Goal: Information Seeking & Learning: Learn about a topic

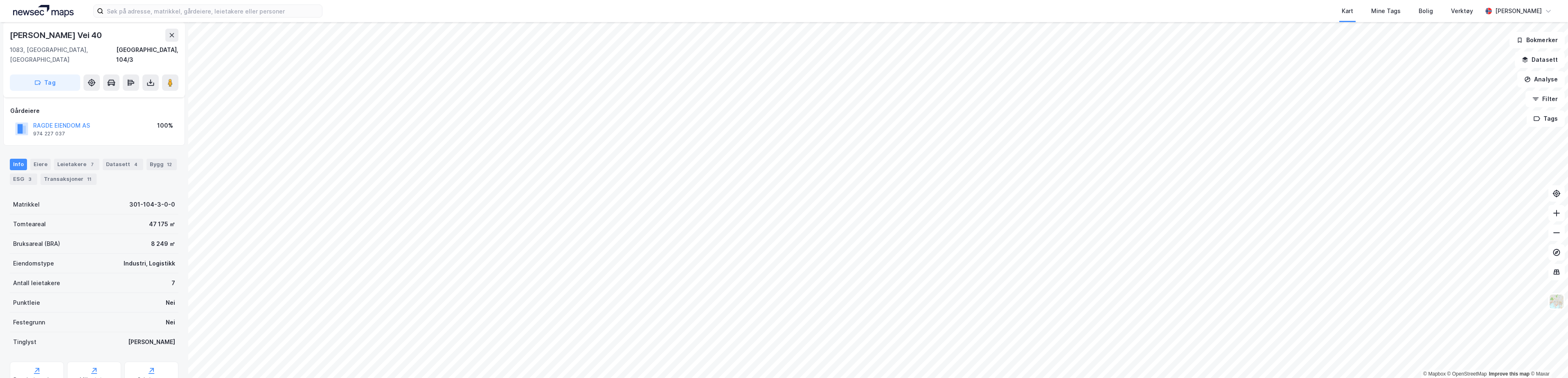
scroll to position [68, 0]
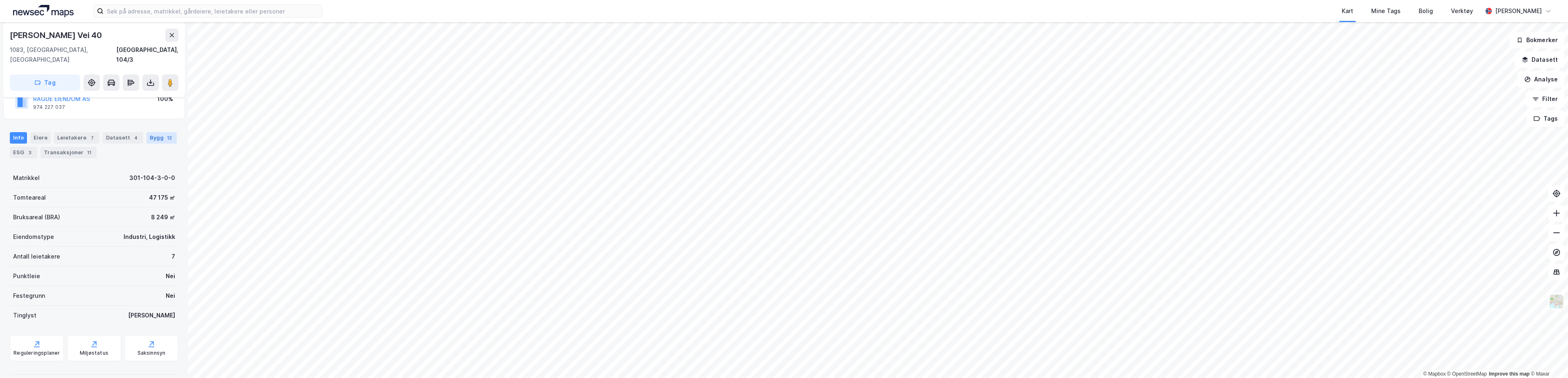
click at [151, 132] on div "Bygg 12" at bounding box center [162, 138] width 30 height 12
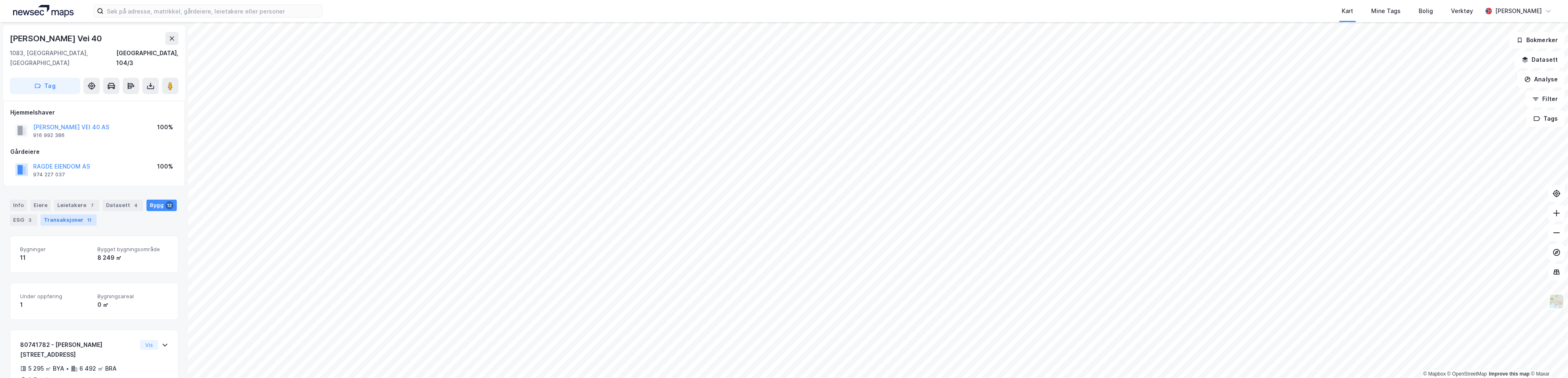
click at [57, 214] on div "Transaksjoner 11" at bounding box center [69, 220] width 56 height 12
click at [26, 214] on div "ESG 3" at bounding box center [23, 220] width 27 height 12
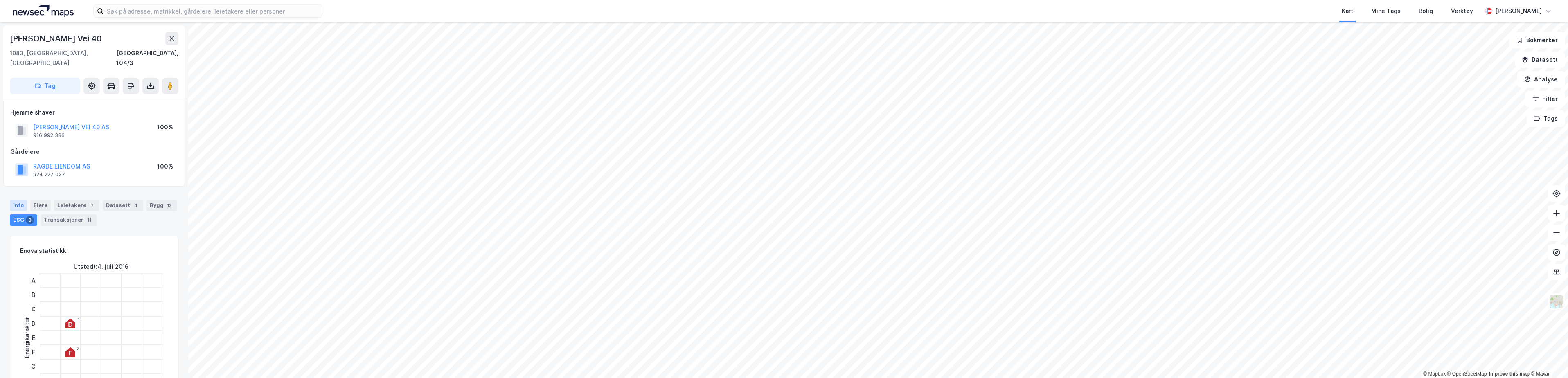
click at [19, 200] on div "Info" at bounding box center [18, 205] width 17 height 12
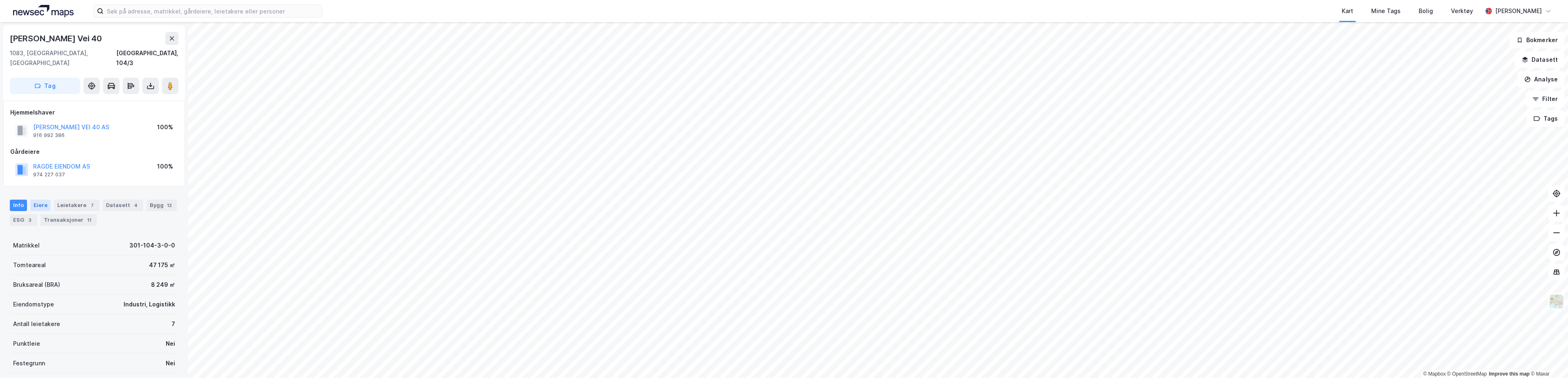
click at [43, 200] on div "Eiere" at bounding box center [41, 205] width 21 height 12
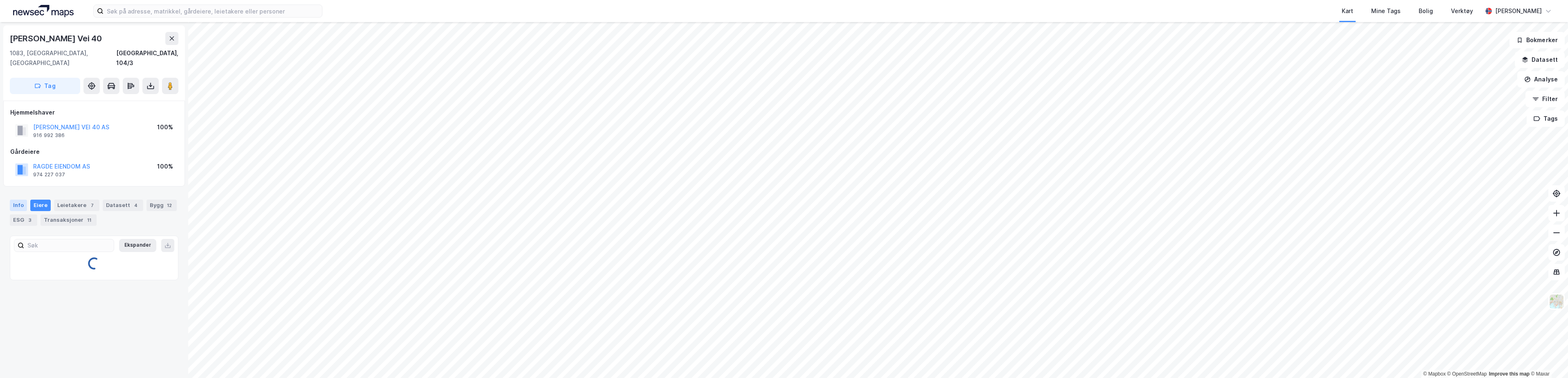
click at [16, 200] on div "Info" at bounding box center [18, 205] width 17 height 12
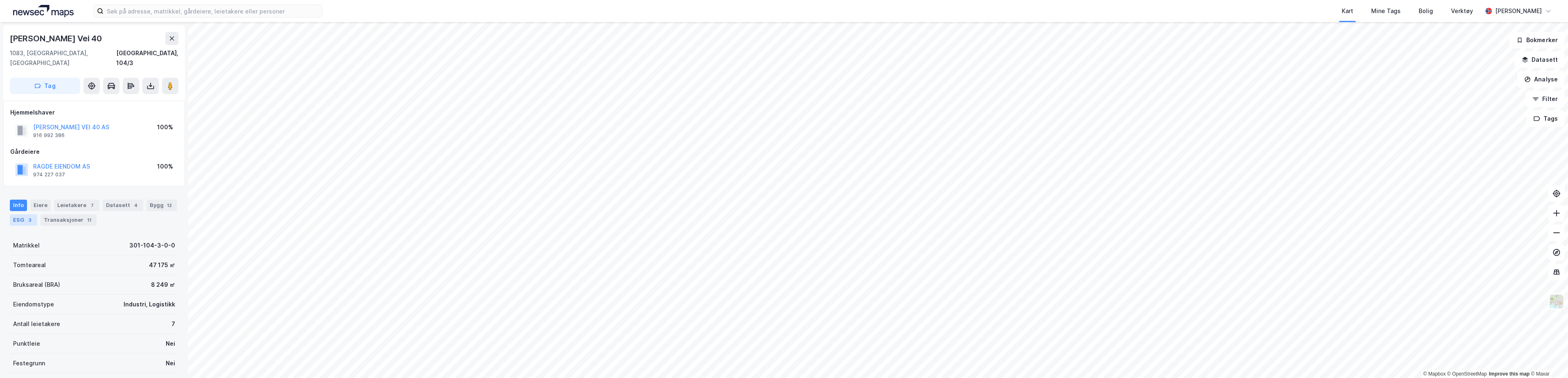
click at [18, 214] on div "ESG 3" at bounding box center [23, 220] width 27 height 12
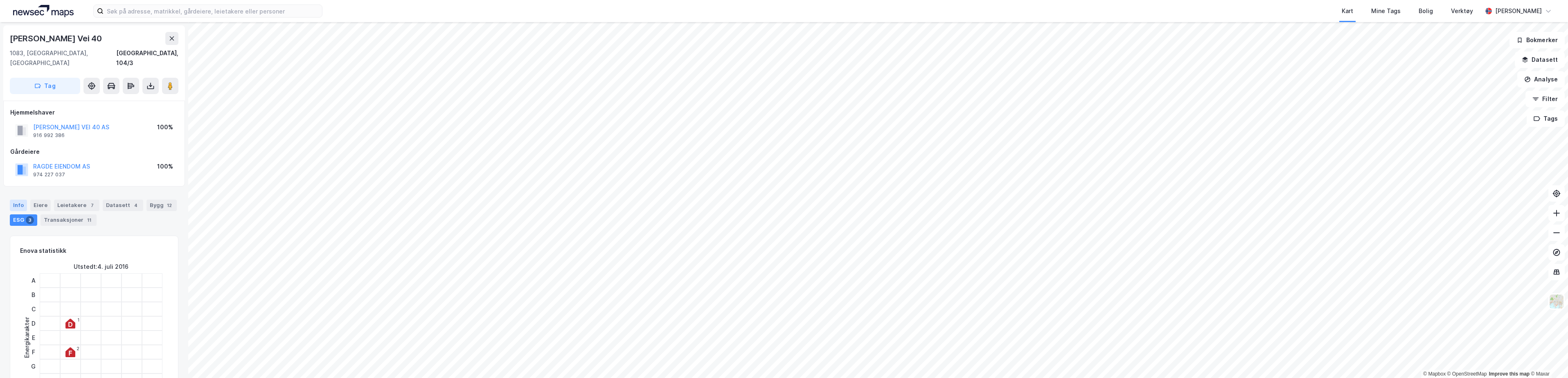
click at [19, 200] on div "Info" at bounding box center [18, 205] width 17 height 12
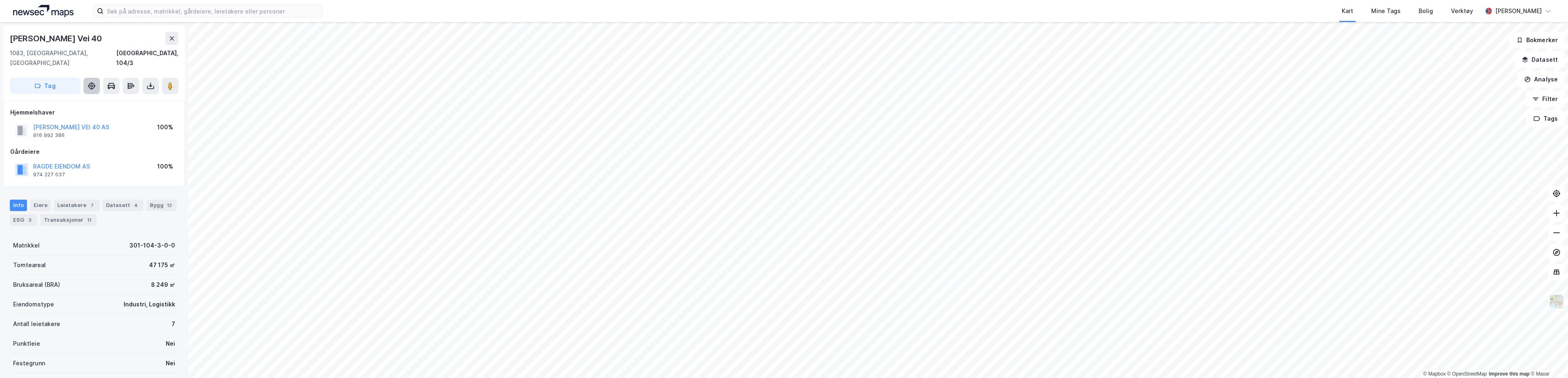
click at [94, 83] on icon at bounding box center [91, 86] width 7 height 7
click at [166, 54] on div "[GEOGRAPHIC_DATA], 104/3" at bounding box center [147, 58] width 62 height 19
click at [162, 52] on div "[GEOGRAPHIC_DATA], 104/3" at bounding box center [147, 58] width 62 height 19
drag, startPoint x: 162, startPoint y: 52, endPoint x: 148, endPoint y: 58, distance: 15.2
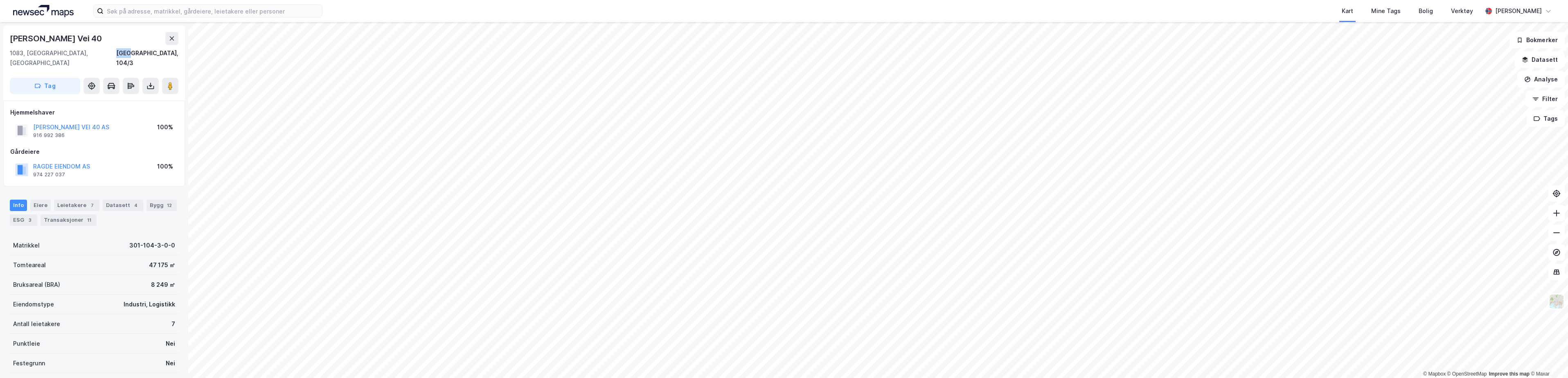
click at [148, 53] on div "[GEOGRAPHIC_DATA], 104/3" at bounding box center [147, 58] width 62 height 19
click at [155, 57] on div "[GEOGRAPHIC_DATA], 104/3" at bounding box center [147, 58] width 62 height 19
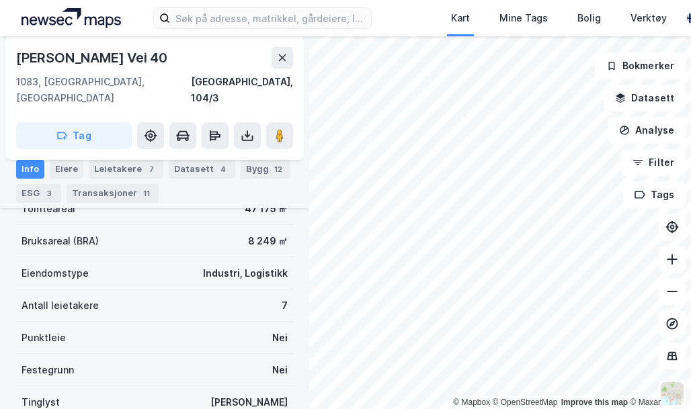
scroll to position [269, 0]
